Goal: Browse casually

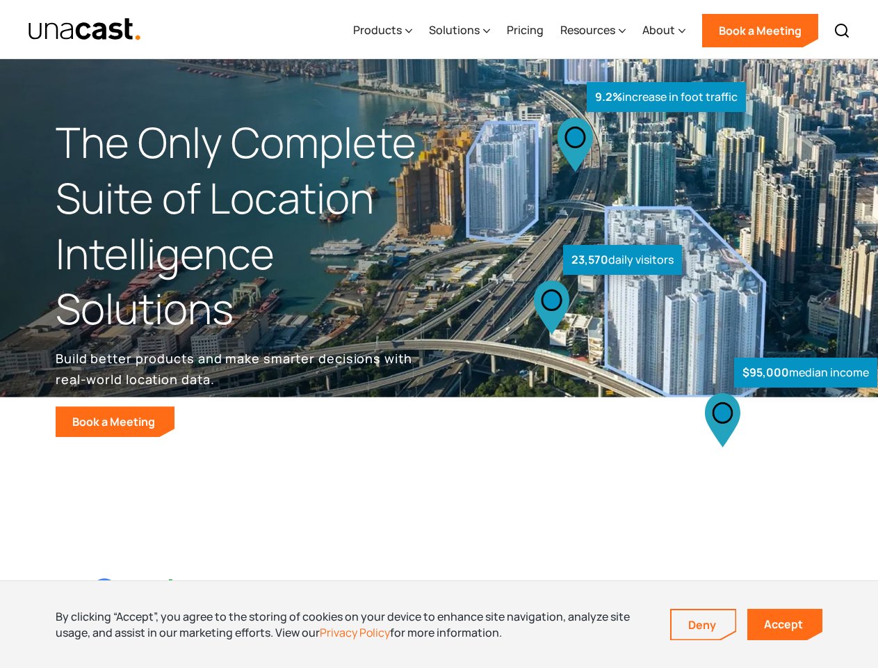
click at [440, 334] on div "$95,000 median income 23,570 daily visitors 9.2% increase in foot traffic" at bounding box center [655, 290] width 430 height 294
click at [603, 29] on div "Resources" at bounding box center [588, 30] width 55 height 17
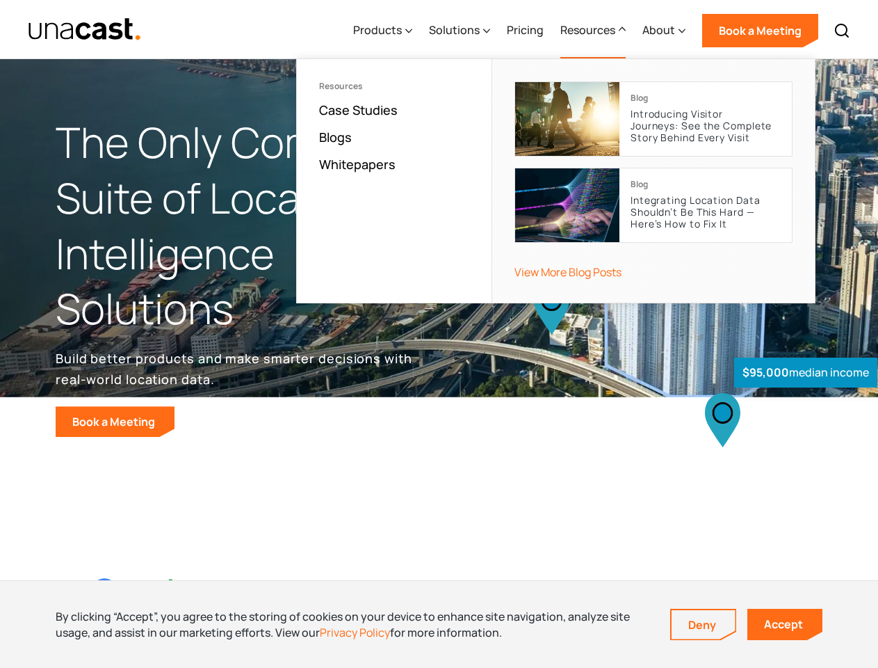
click at [386, 31] on div "Products" at bounding box center [377, 30] width 49 height 17
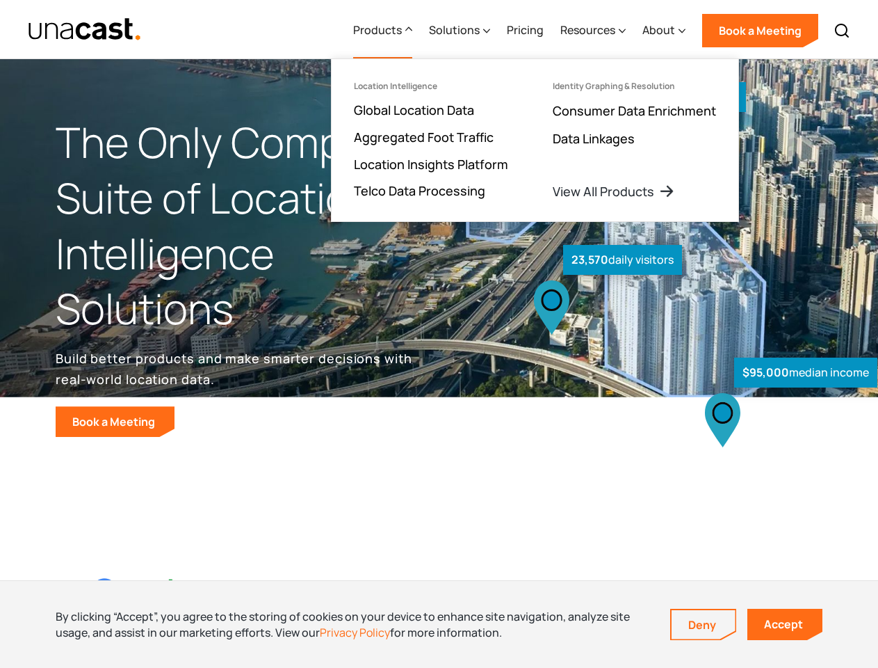
click at [461, 31] on div "Solutions" at bounding box center [454, 30] width 51 height 17
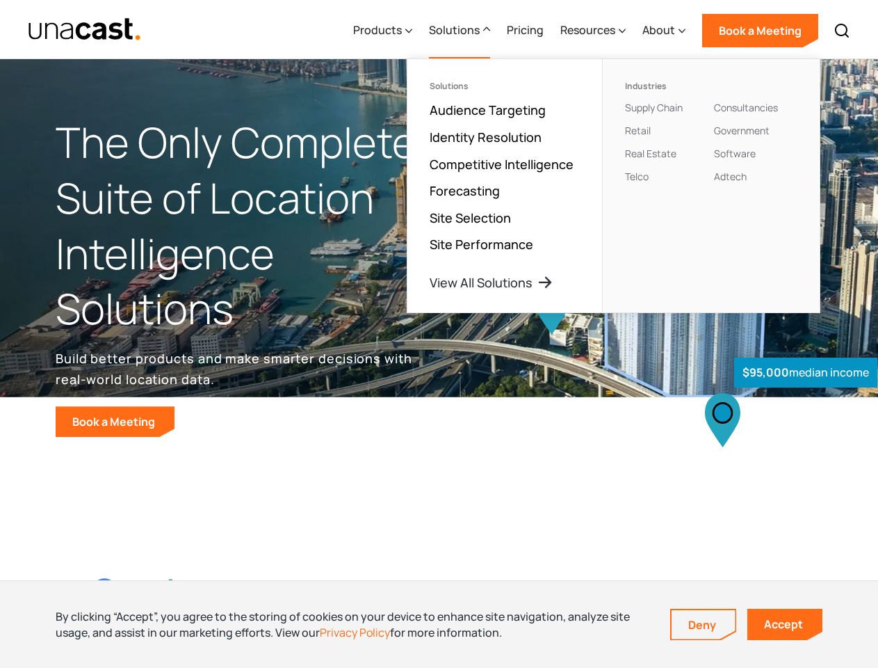
click at [594, 31] on div "Resources" at bounding box center [588, 30] width 55 height 17
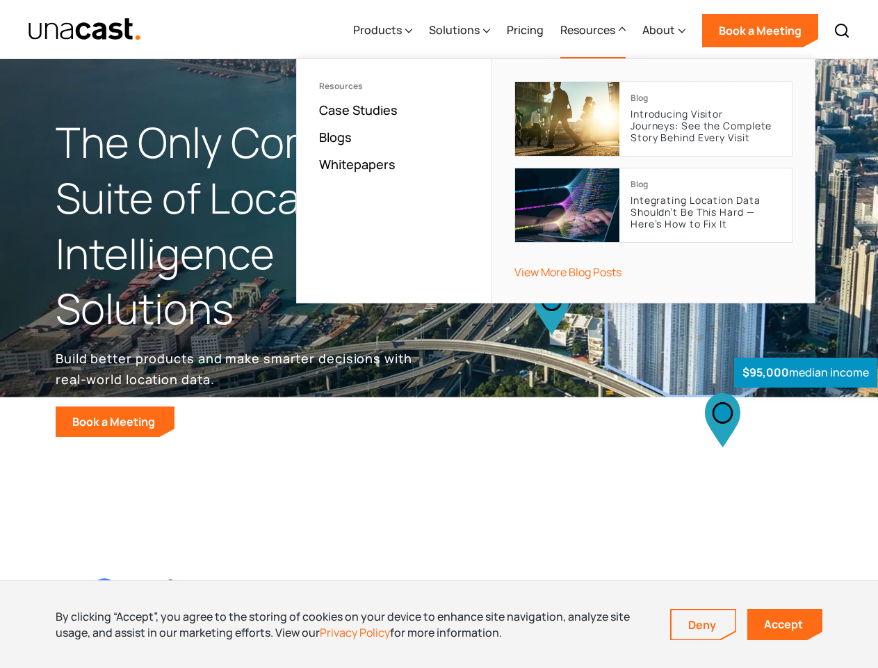
click at [665, 31] on div "About" at bounding box center [659, 30] width 33 height 17
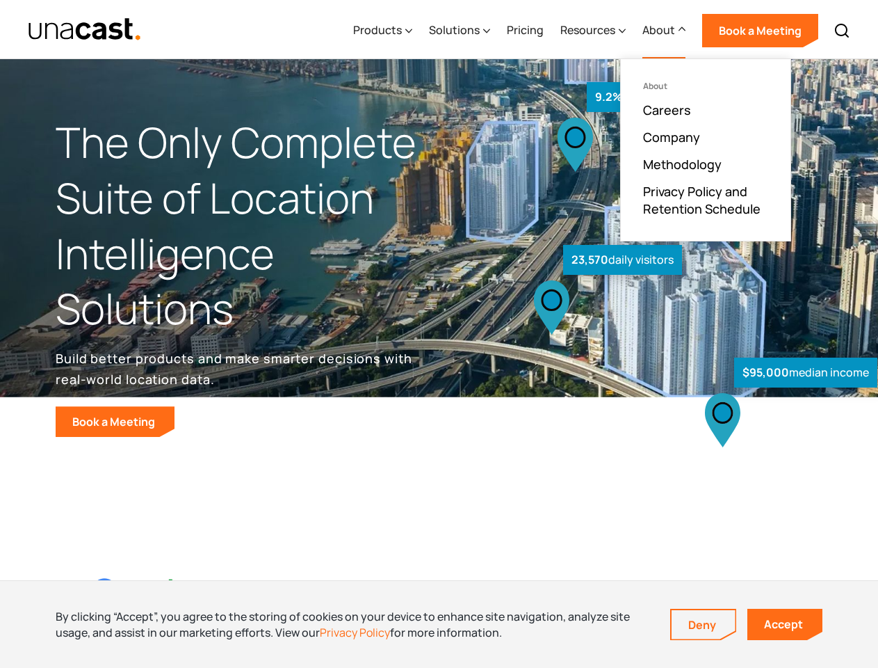
click at [842, 31] on img at bounding box center [842, 30] width 17 height 17
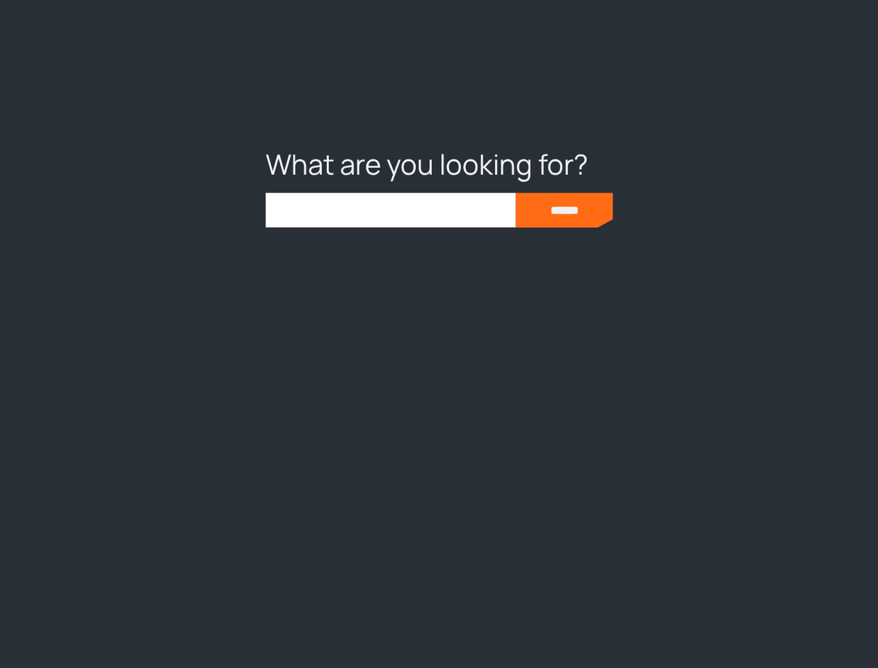
click at [439, 624] on div at bounding box center [439, 334] width 878 height 668
click at [704, 625] on link "Deny" at bounding box center [704, 624] width 64 height 29
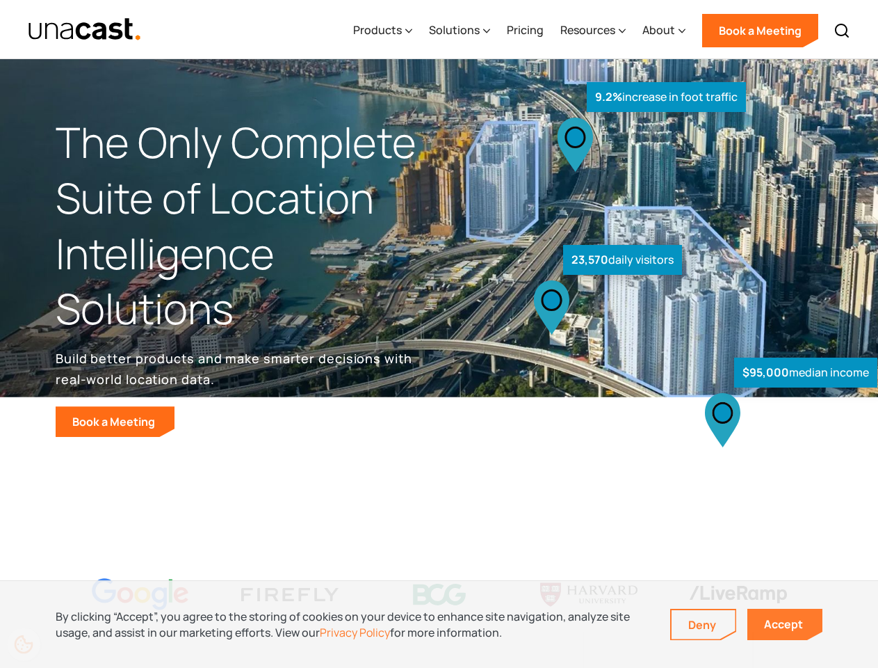
click at [785, 624] on link "Accept" at bounding box center [785, 624] width 75 height 31
